Goal: Task Accomplishment & Management: Manage account settings

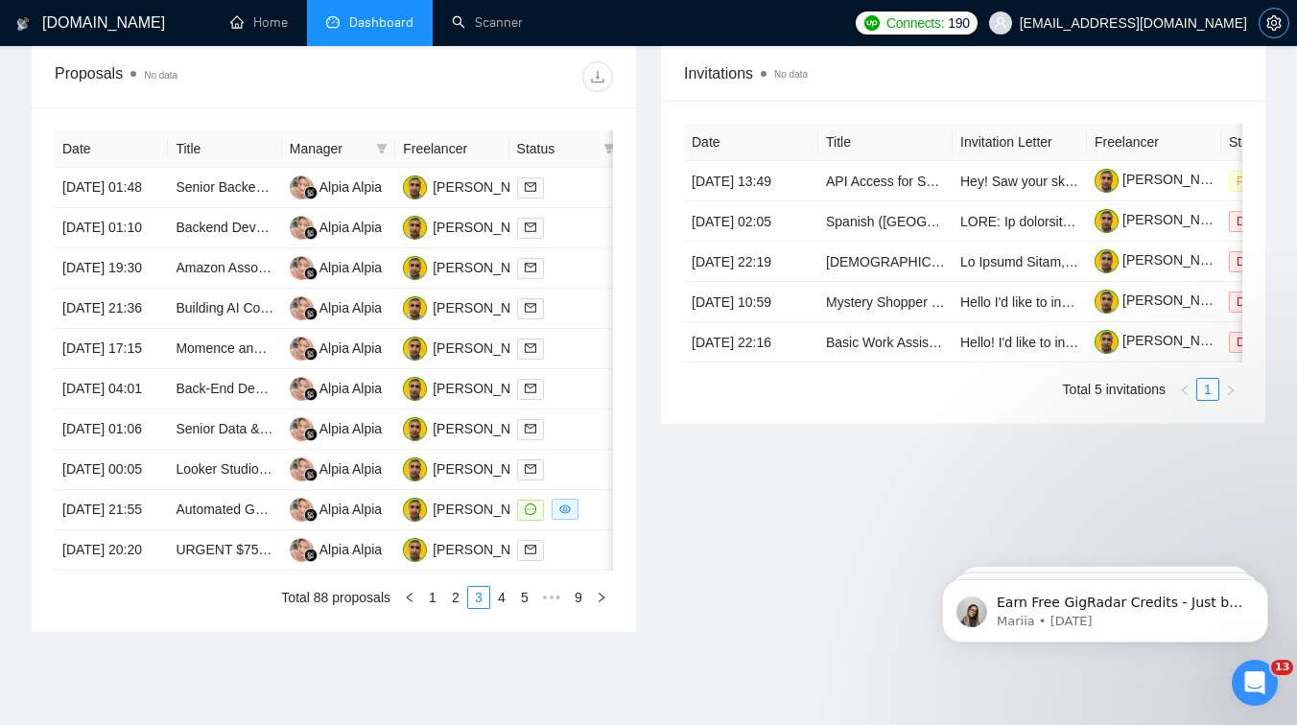
click at [1269, 31] on button "button" at bounding box center [1274, 23] width 31 height 31
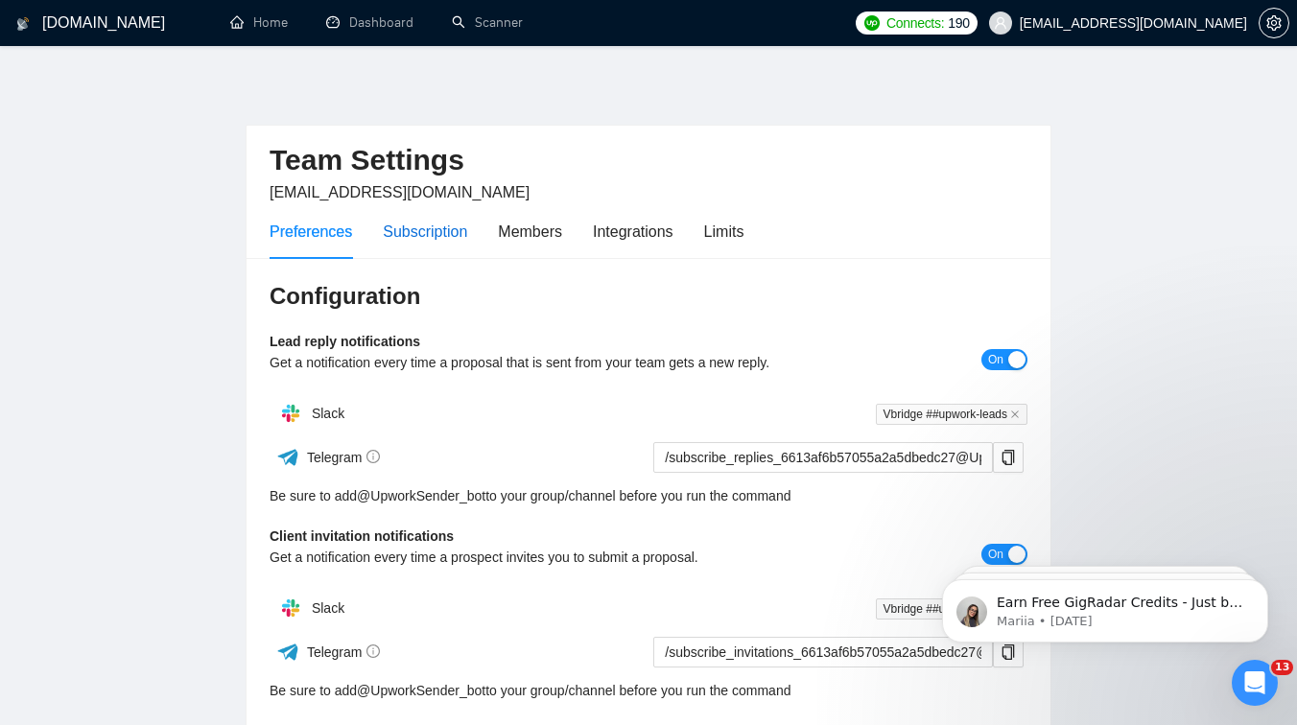
click at [414, 235] on div "Subscription" at bounding box center [425, 232] width 84 height 24
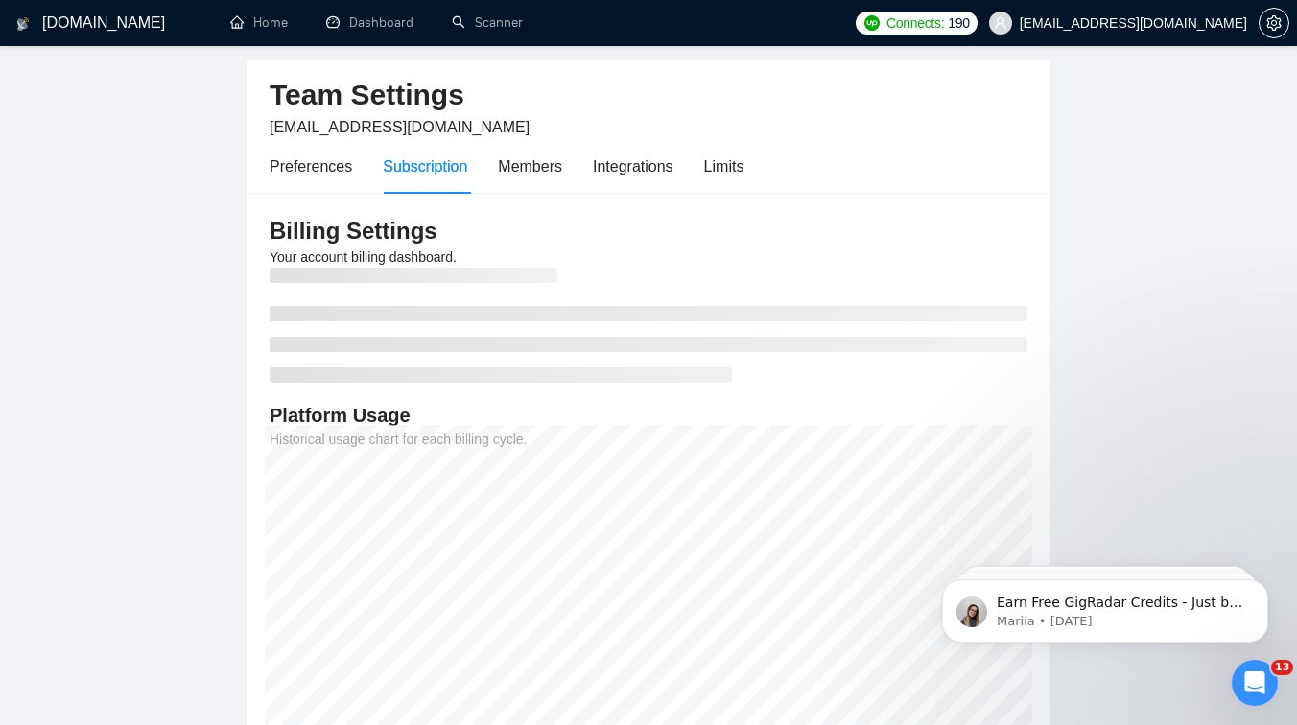
scroll to position [55, 0]
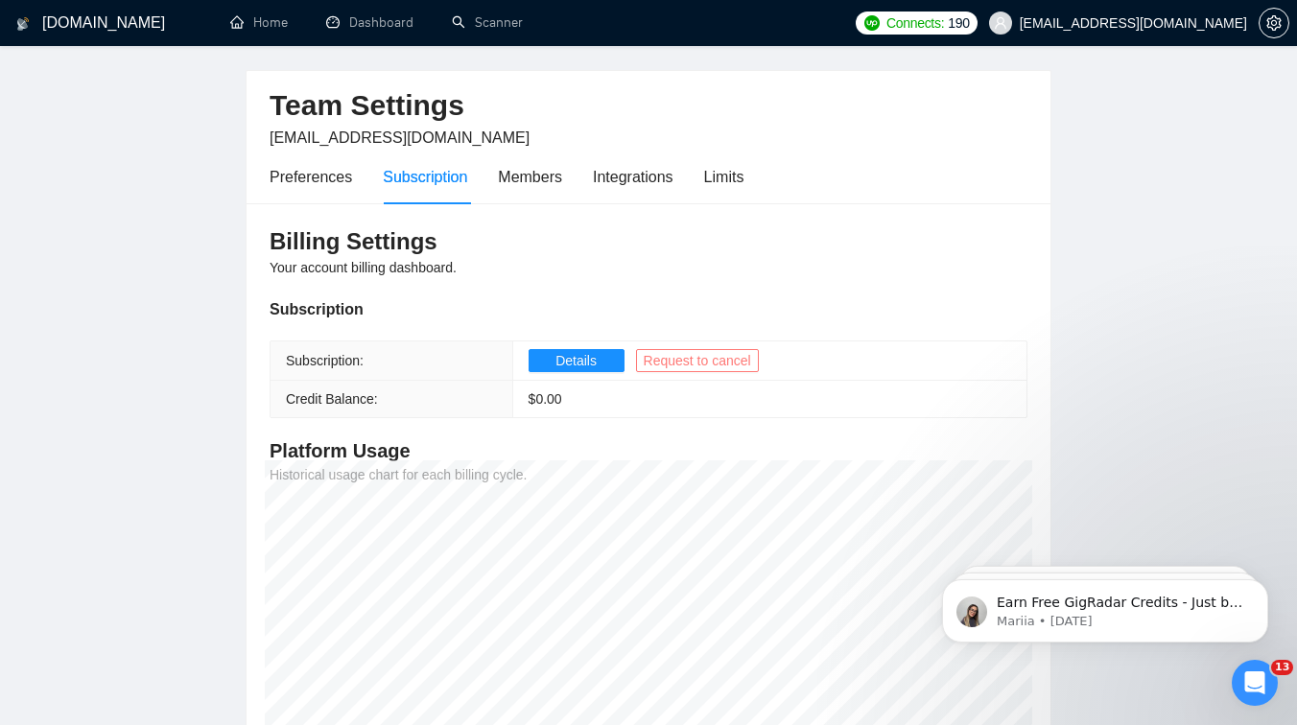
click at [687, 364] on span "Request to cancel" at bounding box center [697, 360] width 107 height 21
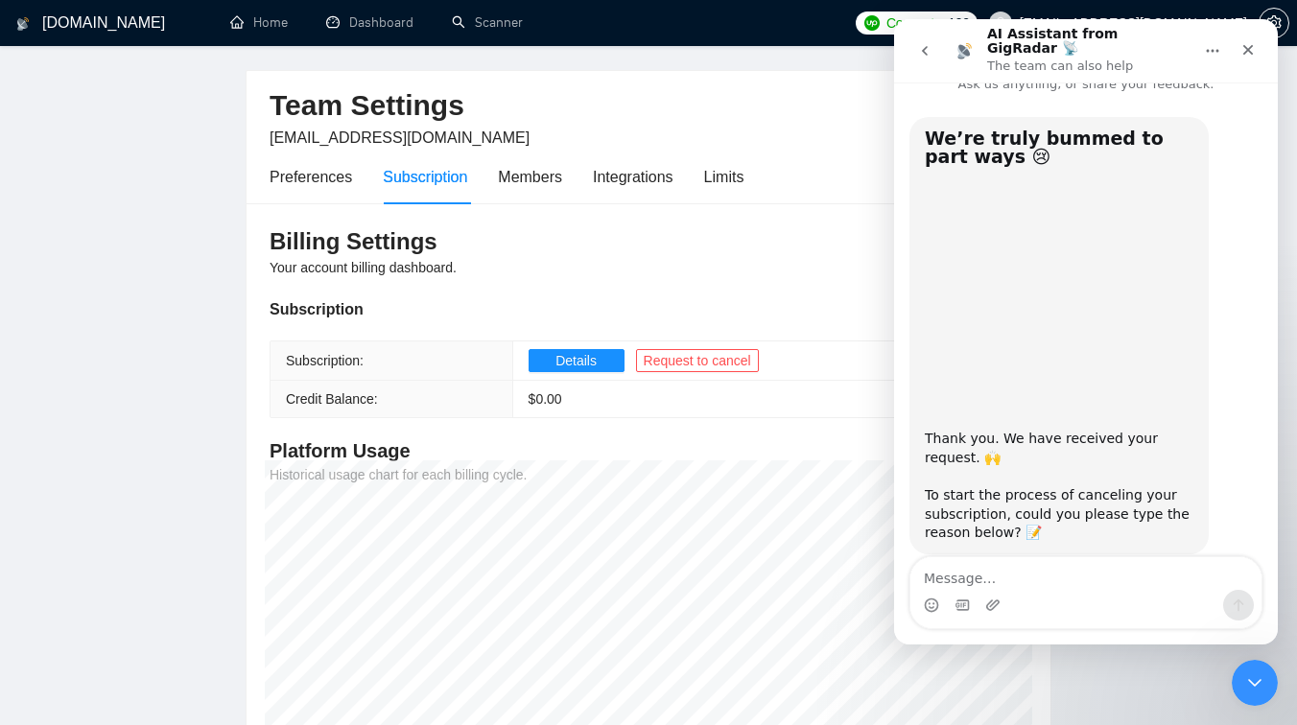
scroll to position [49, 0]
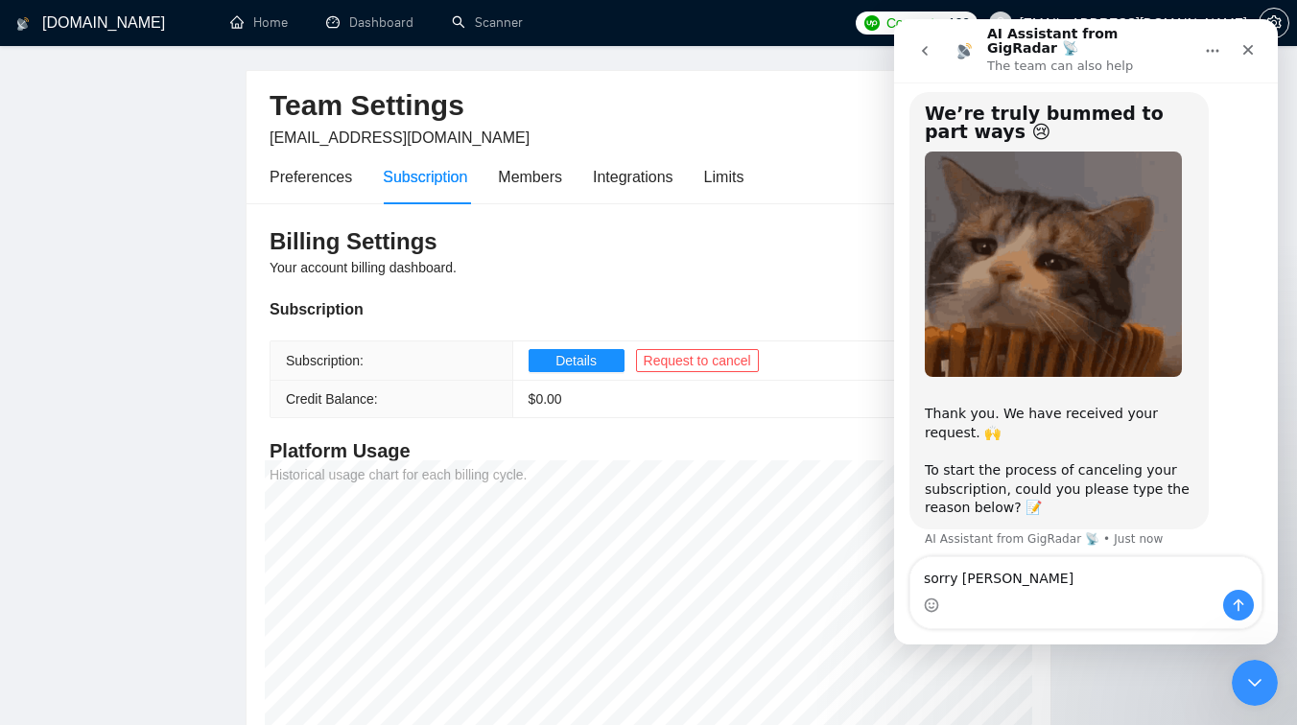
type textarea "sorry mistake"
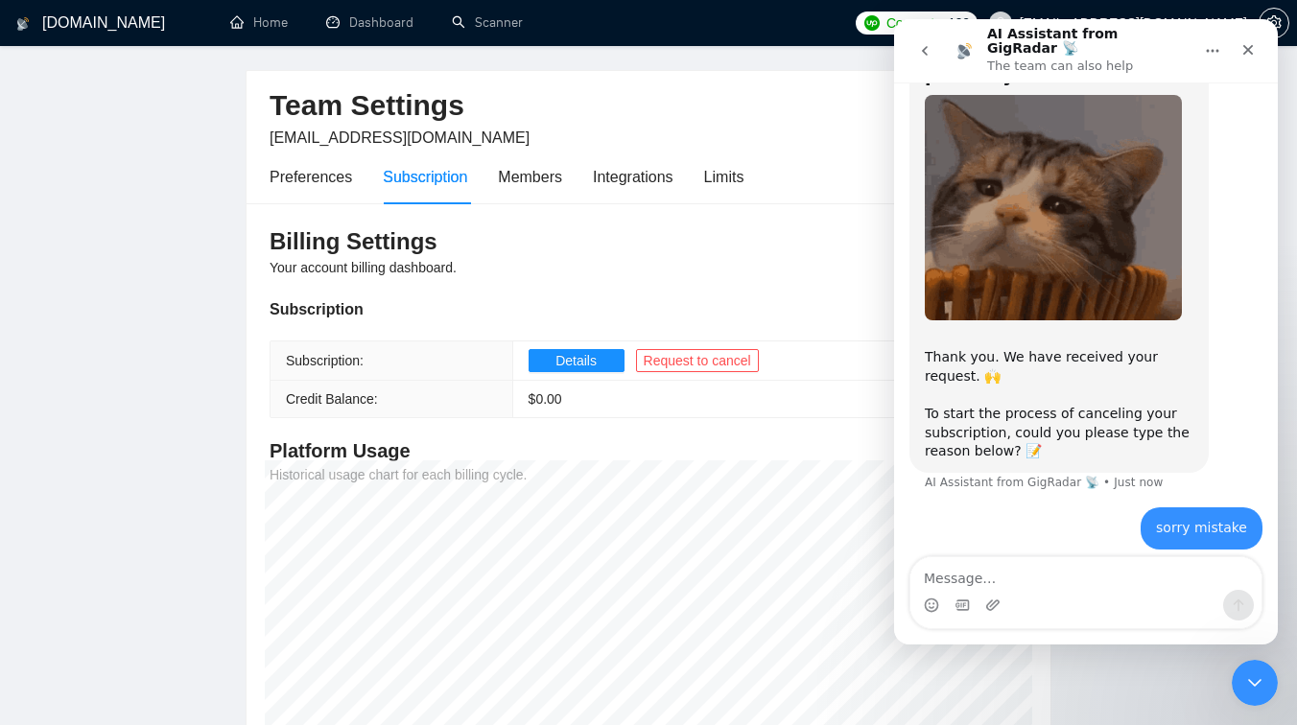
scroll to position [106, 0]
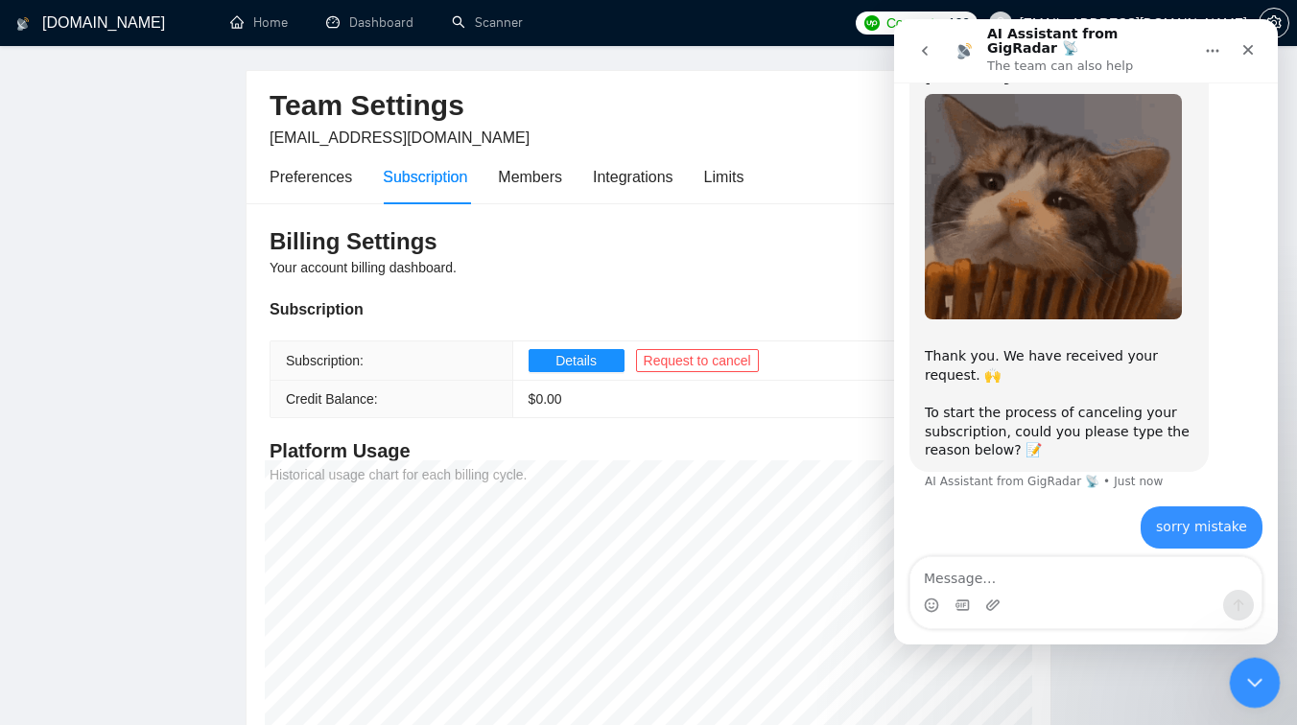
click at [1249, 691] on icon "Close Intercom Messenger" at bounding box center [1251, 680] width 23 height 23
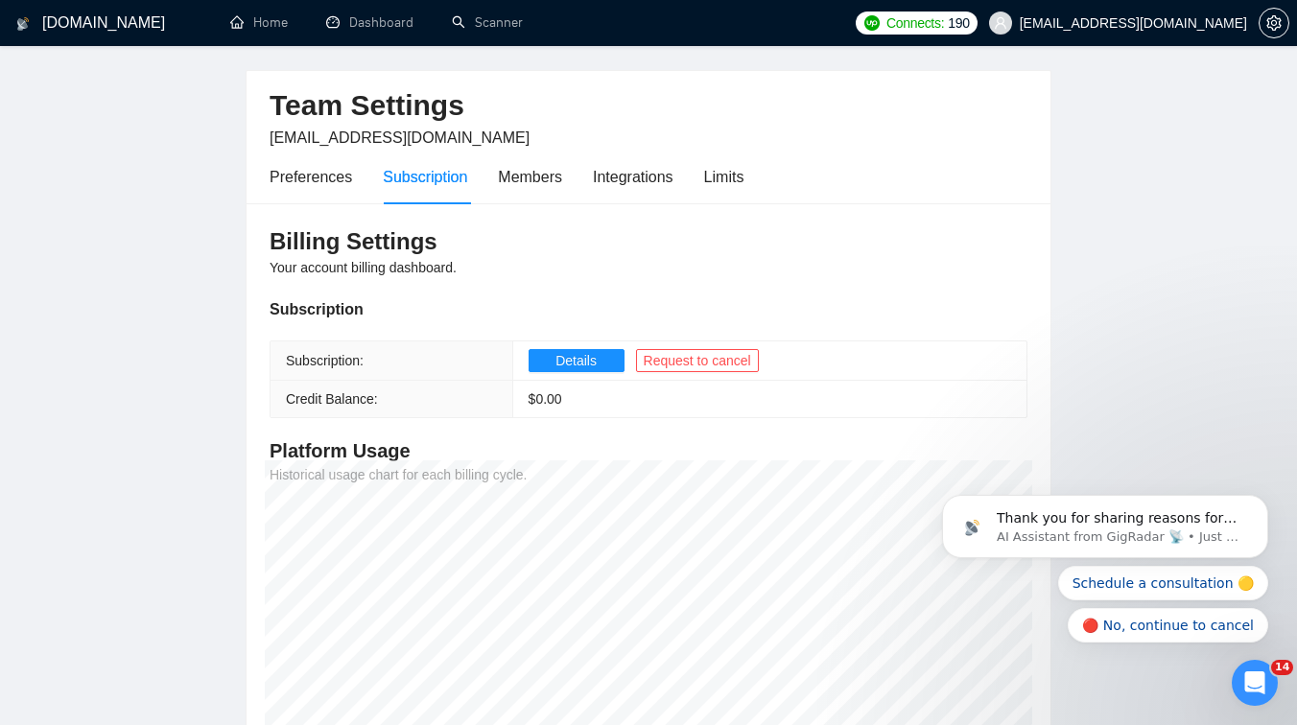
scroll to position [454, 0]
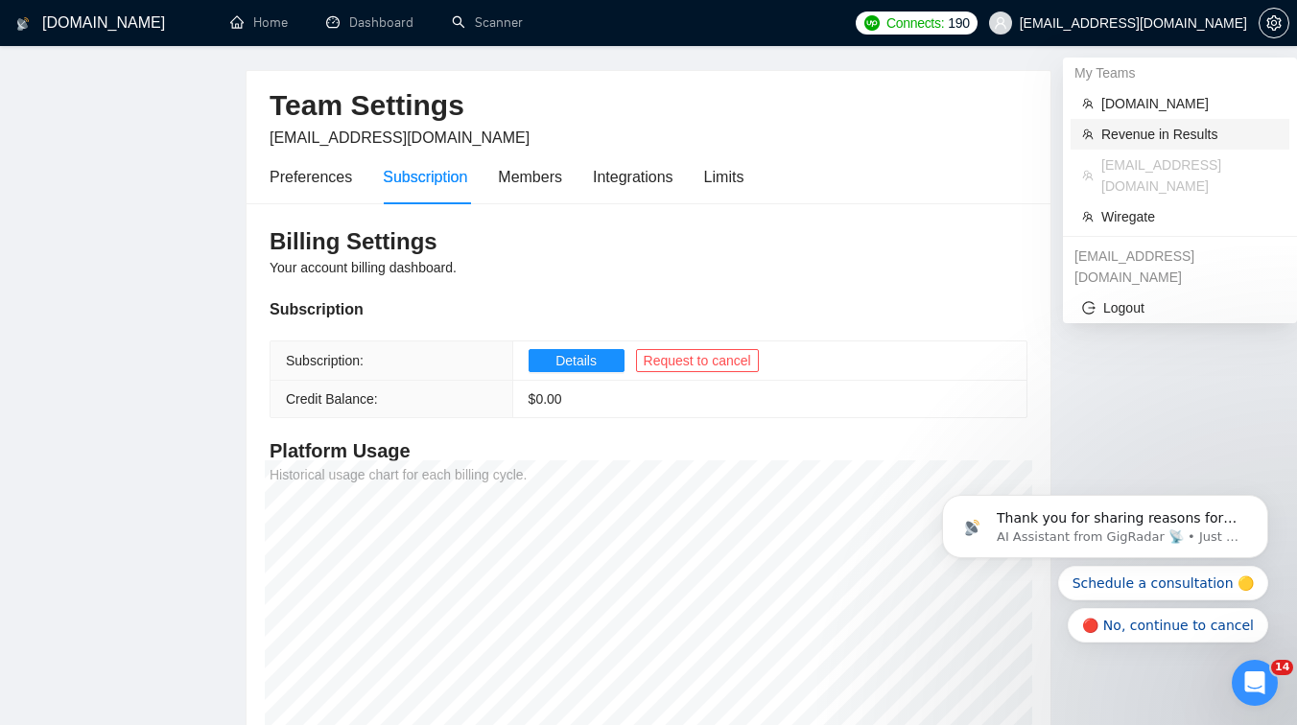
click at [1147, 139] on span "Revenue in Results" at bounding box center [1189, 134] width 176 height 21
